Goal: Check status: Check status

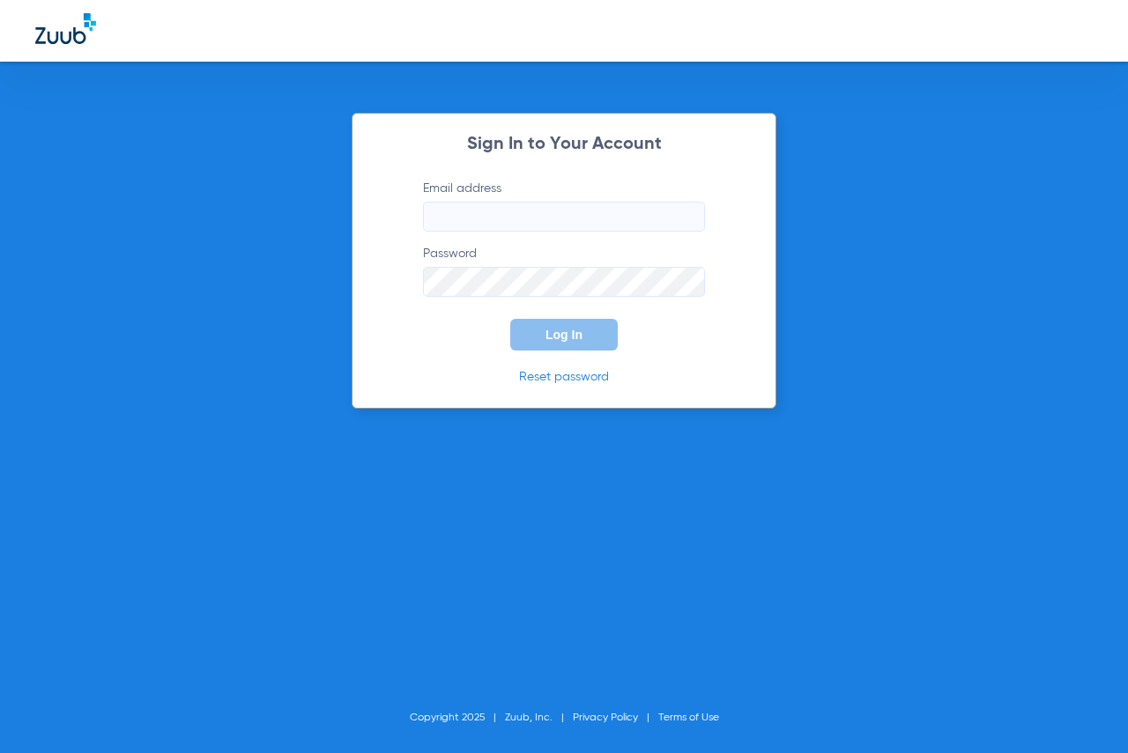
type input "[EMAIL_ADDRESS][DOMAIN_NAME]"
click at [568, 332] on span "Log In" at bounding box center [563, 335] width 37 height 14
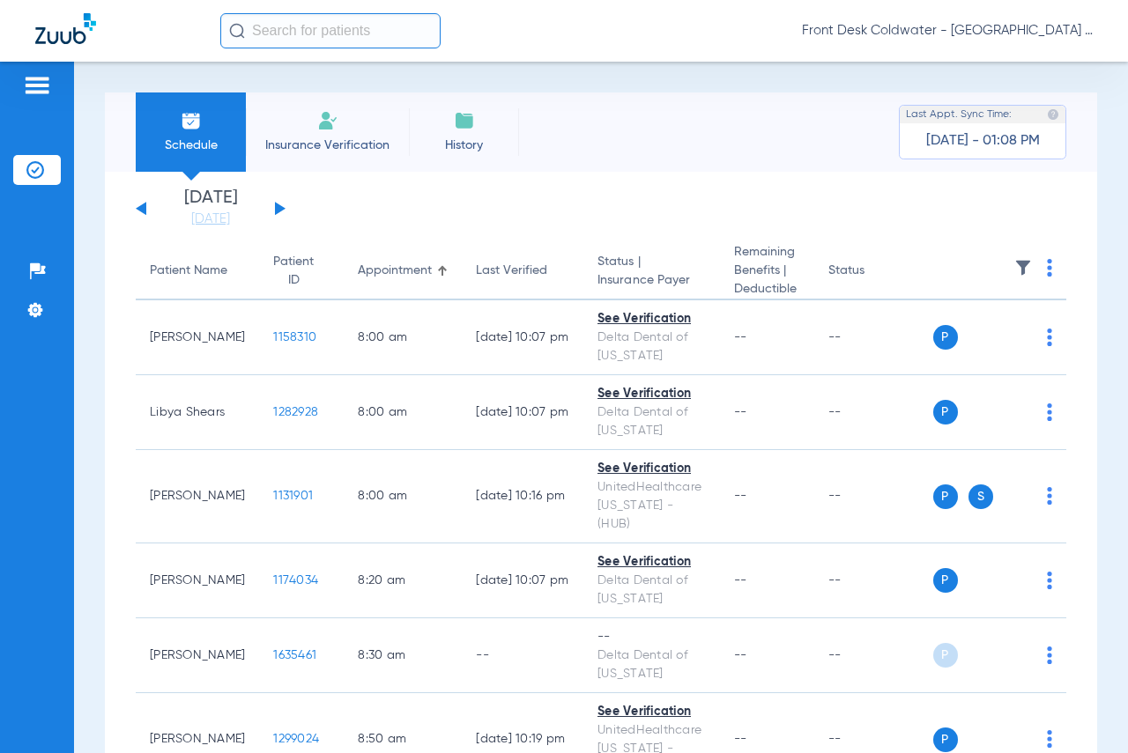
click at [279, 207] on button at bounding box center [280, 208] width 11 height 13
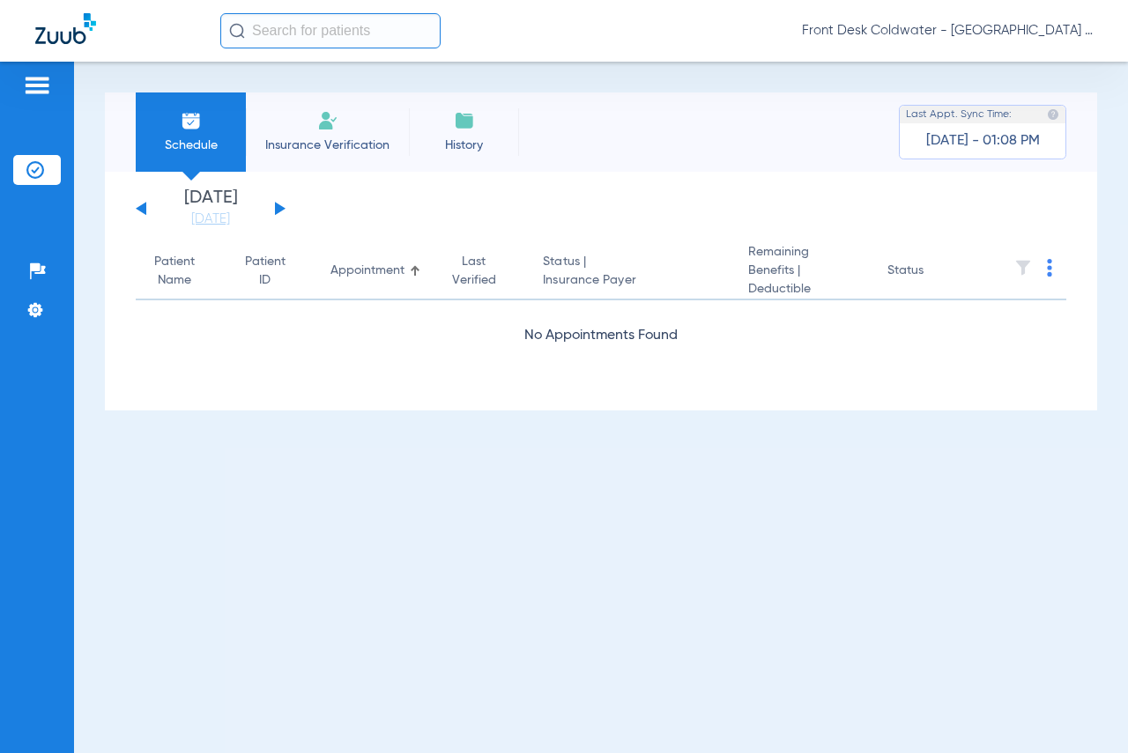
click at [279, 207] on button at bounding box center [280, 208] width 11 height 13
click at [279, 208] on button at bounding box center [280, 208] width 11 height 13
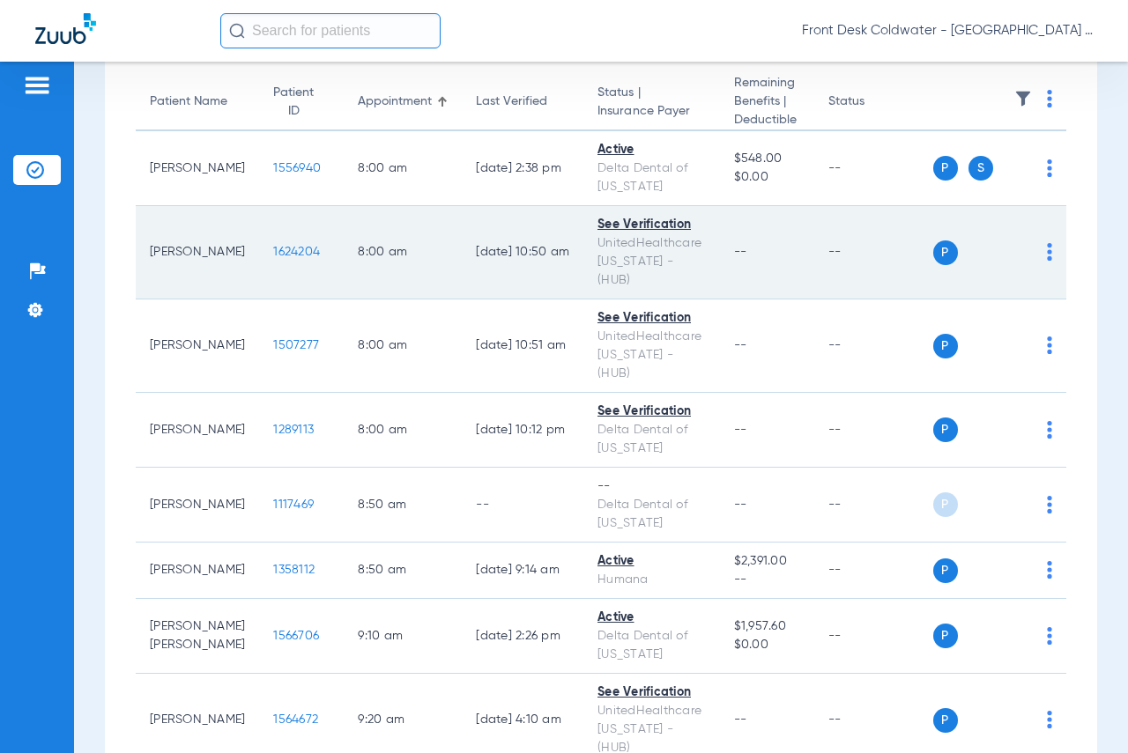
scroll to position [176, 0]
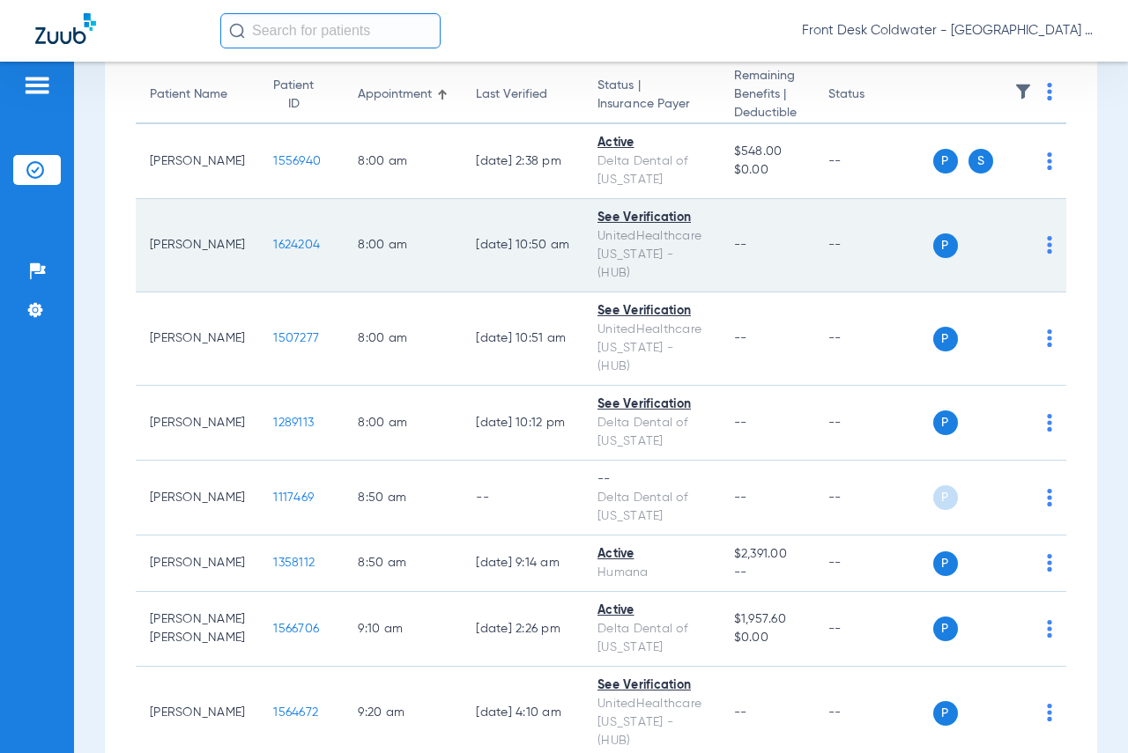
click at [287, 239] on span "1624204" at bounding box center [296, 245] width 47 height 12
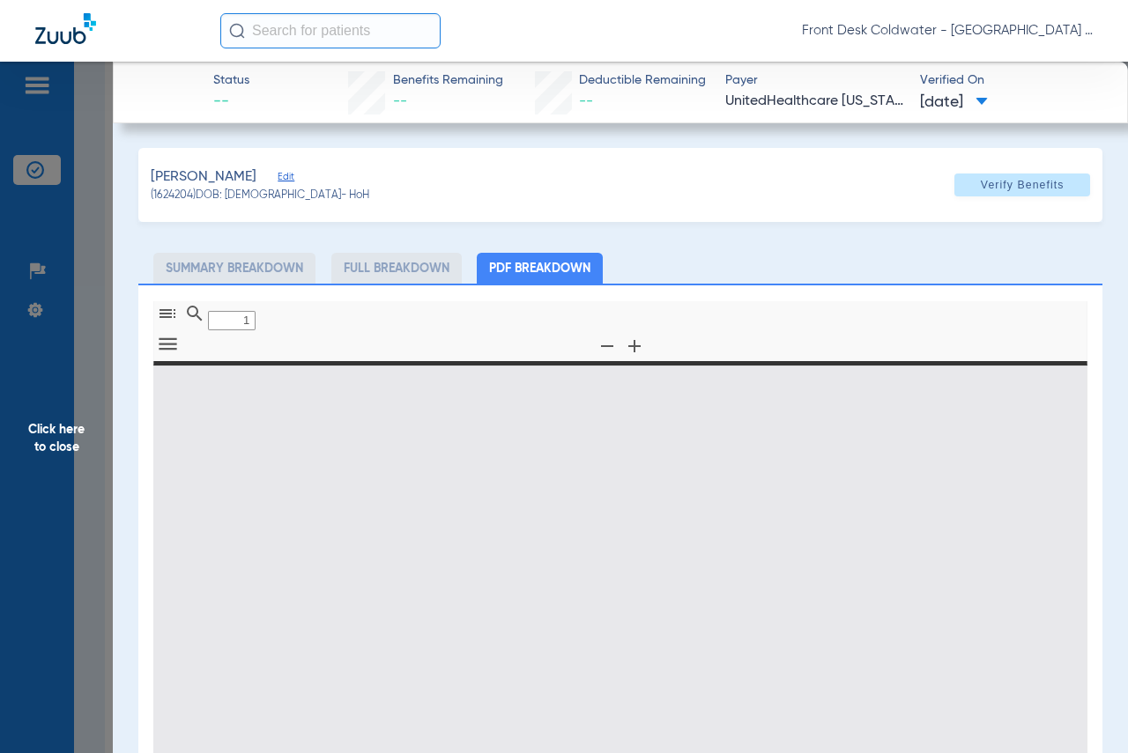
type input "0"
select select "page-width"
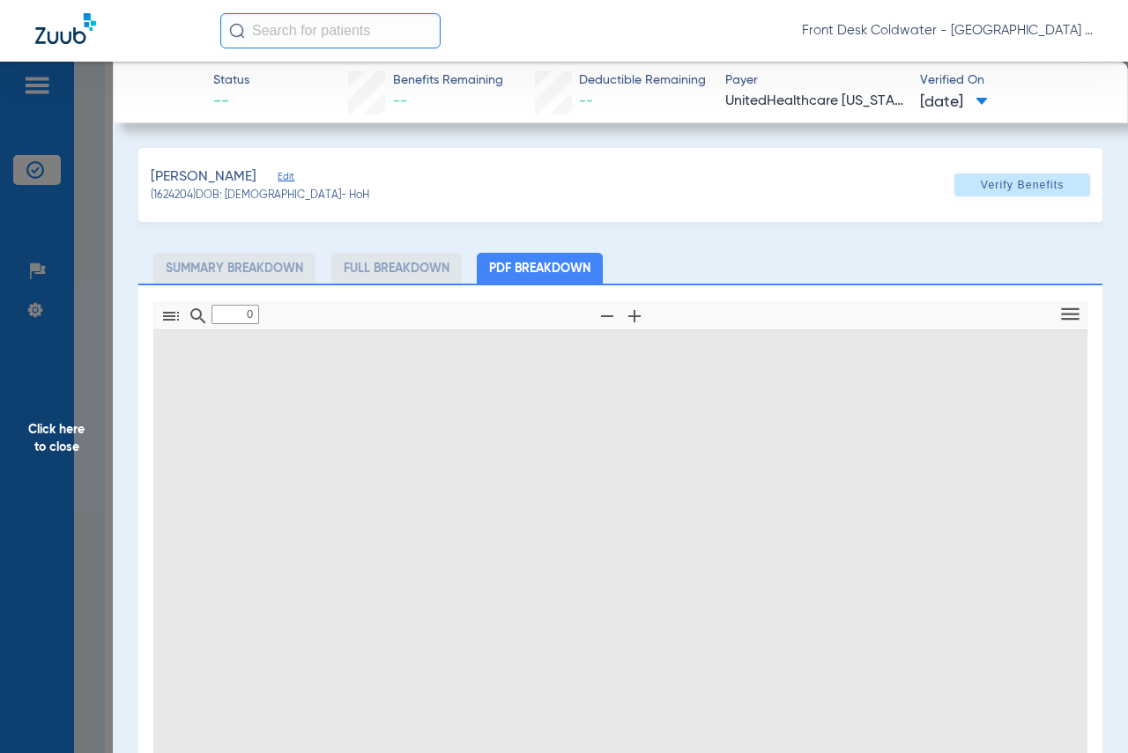
type input "1"
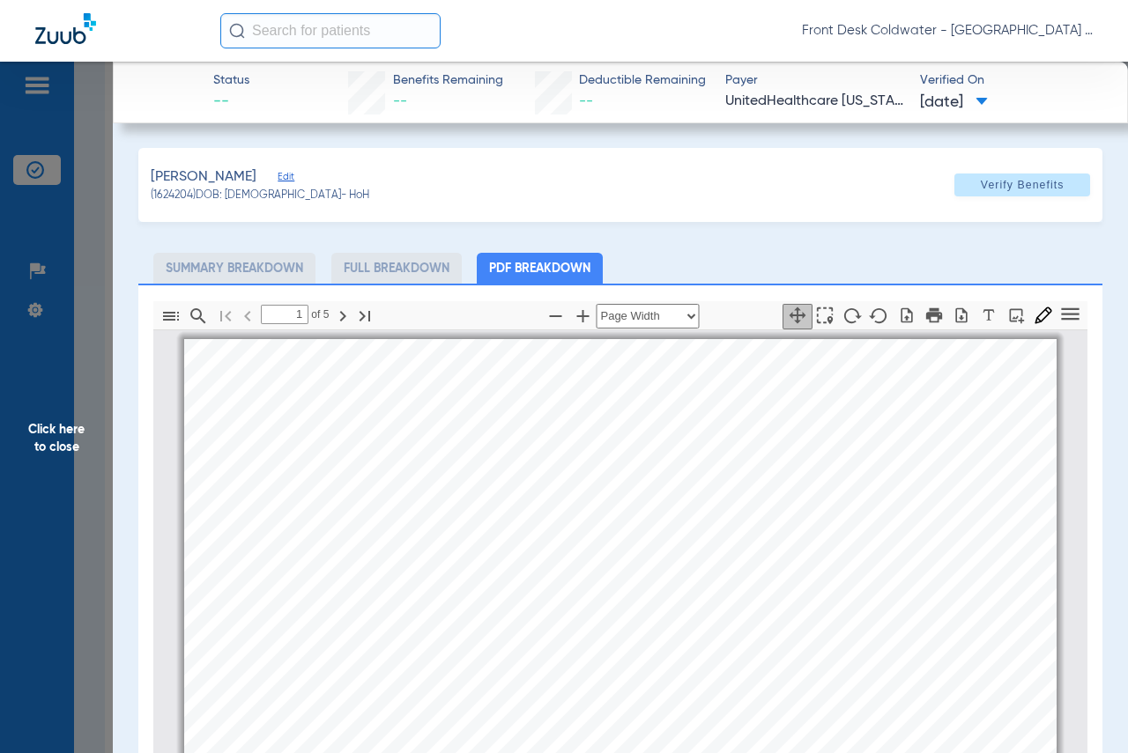
scroll to position [9, 0]
click at [57, 434] on span "Click here to close" at bounding box center [56, 438] width 113 height 753
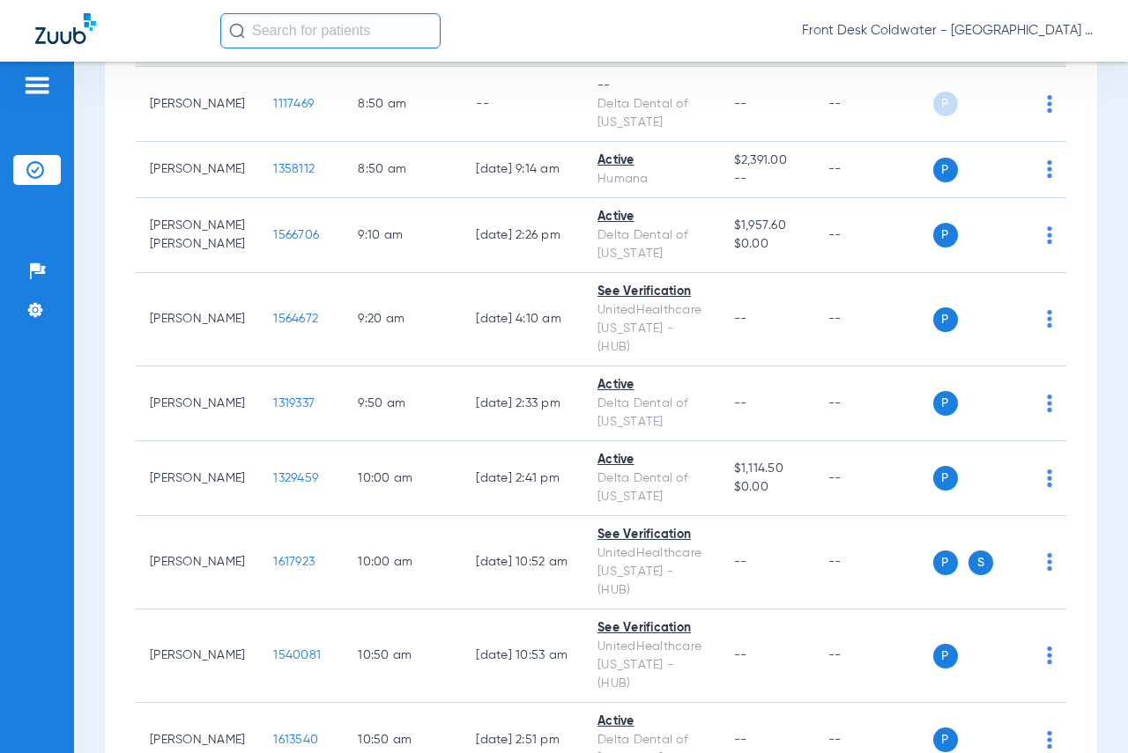
scroll to position [617, 0]
